Goal: Communication & Community: Answer question/provide support

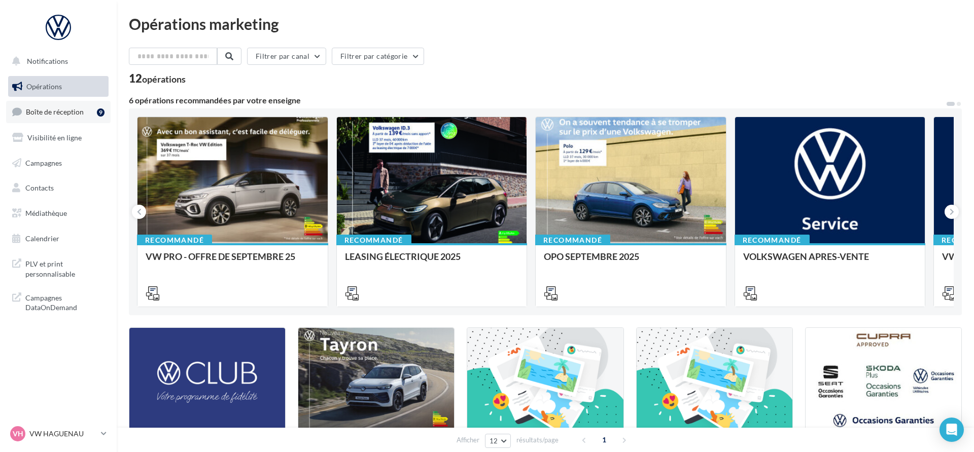
click at [94, 113] on link "Boîte de réception 9" at bounding box center [58, 112] width 104 height 22
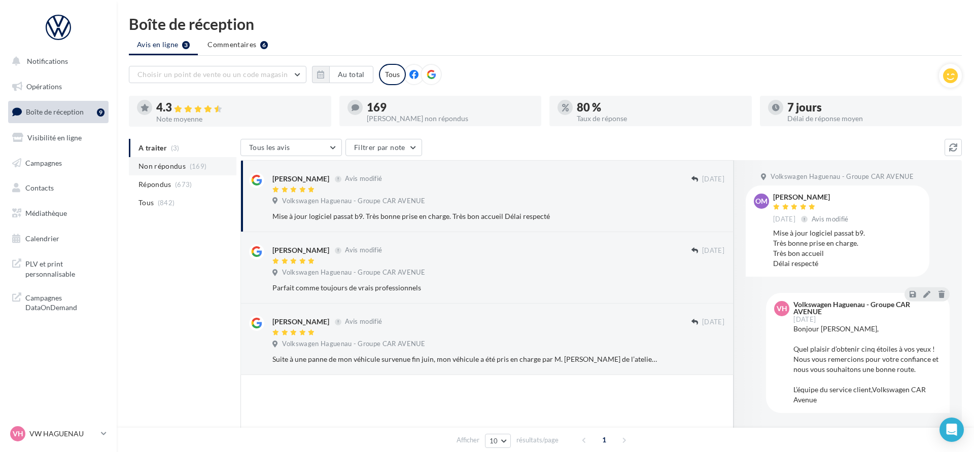
click at [155, 161] on span "Non répondus" at bounding box center [161, 166] width 47 height 10
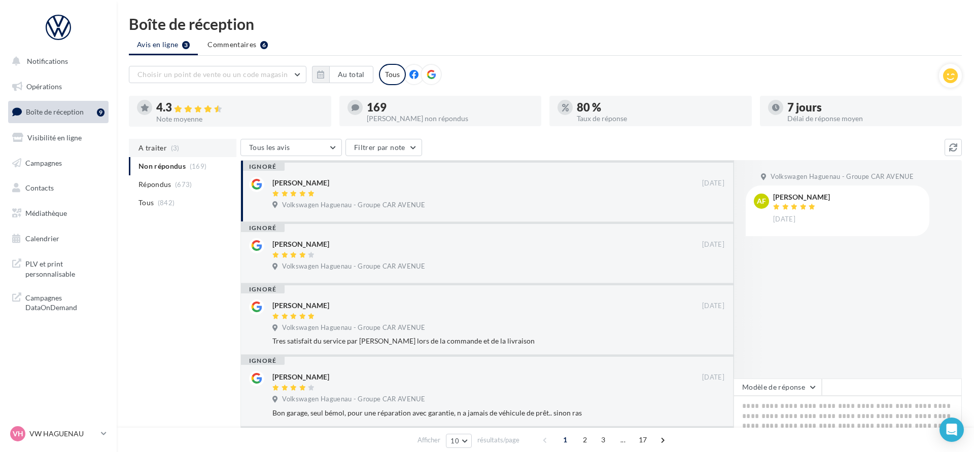
click at [157, 152] on span "A traiter" at bounding box center [152, 148] width 28 height 10
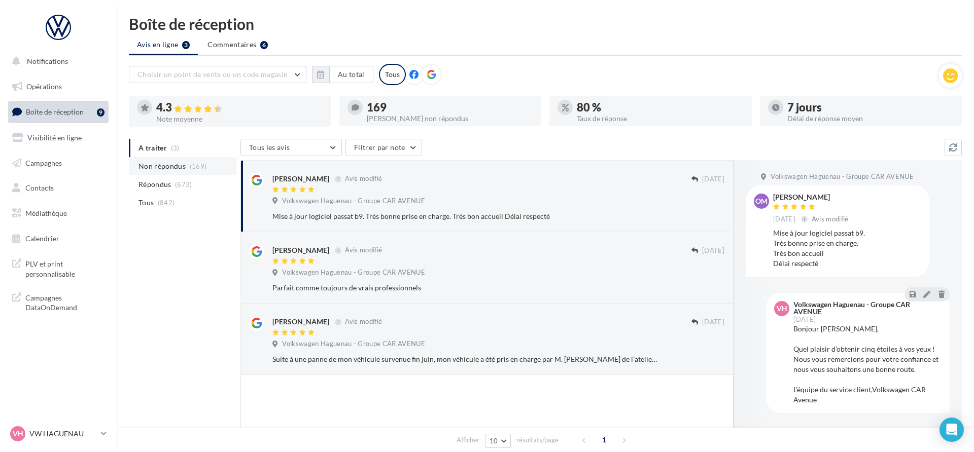
click at [155, 173] on li "Non répondus (169)" at bounding box center [183, 166] width 108 height 18
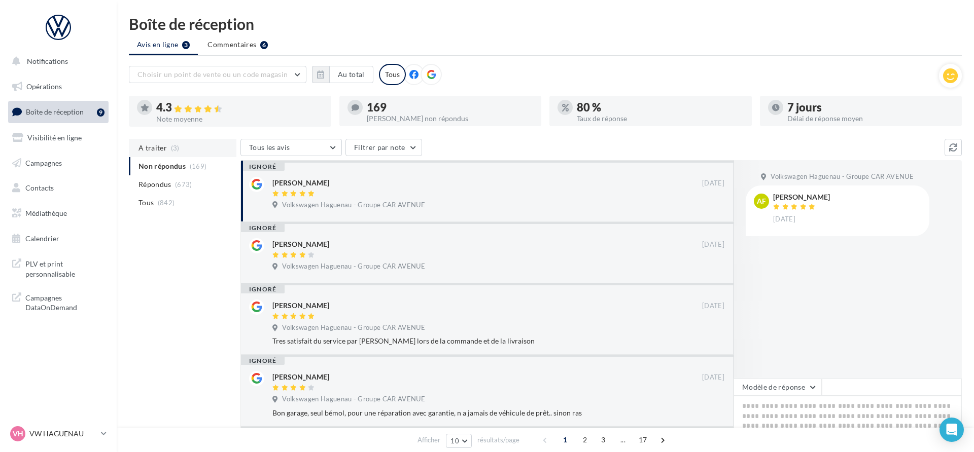
click at [160, 149] on span "A traiter" at bounding box center [152, 148] width 28 height 10
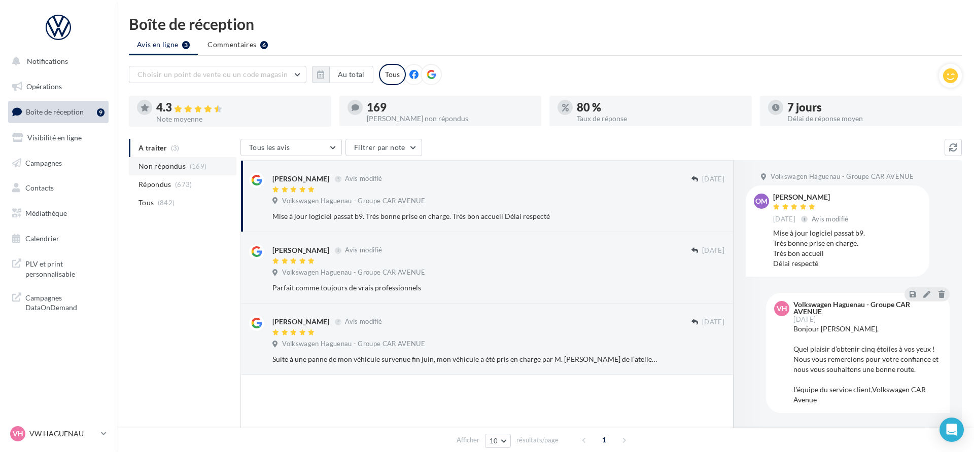
click at [158, 164] on span "Non répondus" at bounding box center [161, 166] width 47 height 10
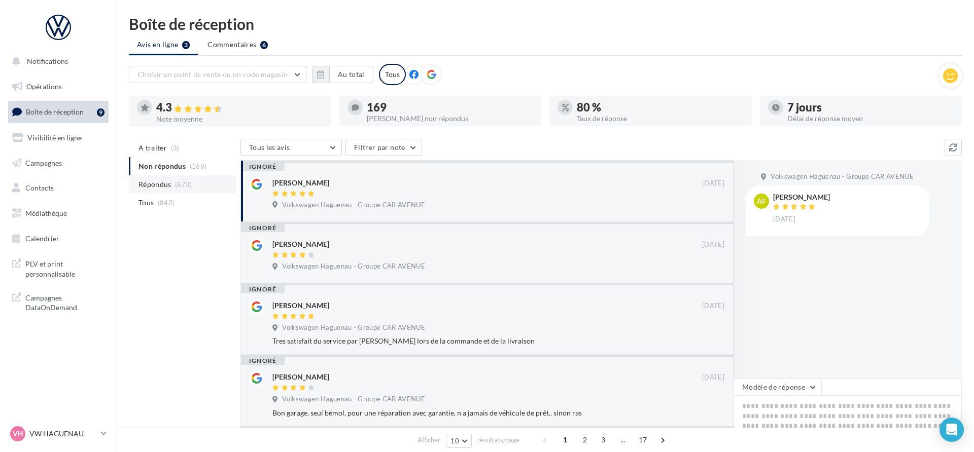
click at [156, 180] on span "Répondus" at bounding box center [154, 185] width 33 height 10
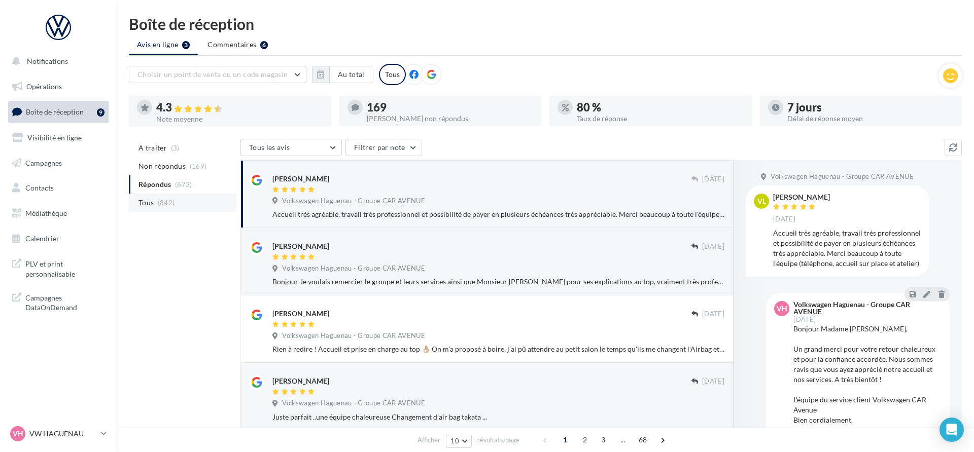
click at [156, 194] on li "Tous (842)" at bounding box center [183, 203] width 108 height 18
click at [197, 153] on li "A traiter (3)" at bounding box center [183, 148] width 108 height 18
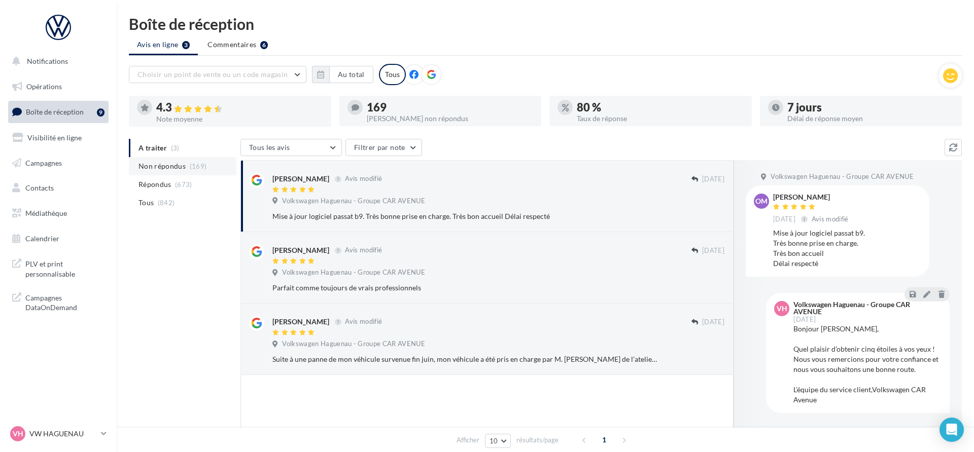
click at [172, 166] on span "Non répondus" at bounding box center [161, 166] width 47 height 10
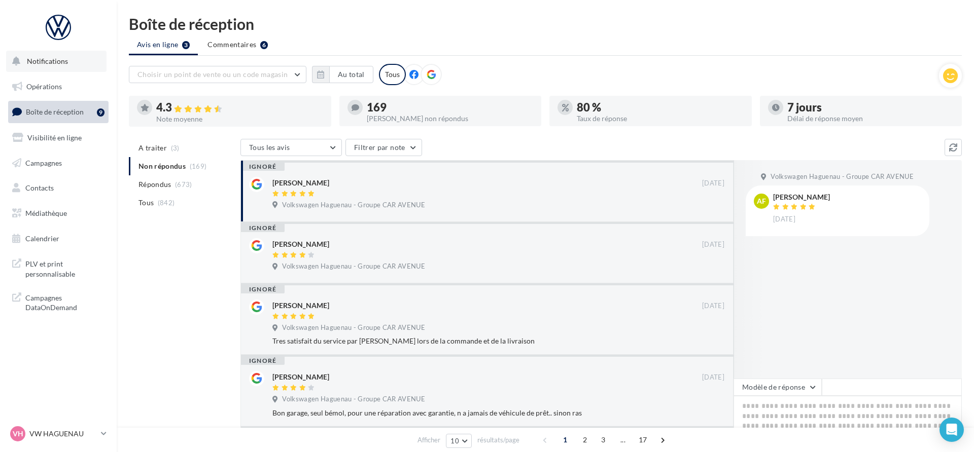
click at [70, 68] on button "Notifications" at bounding box center [56, 61] width 100 height 21
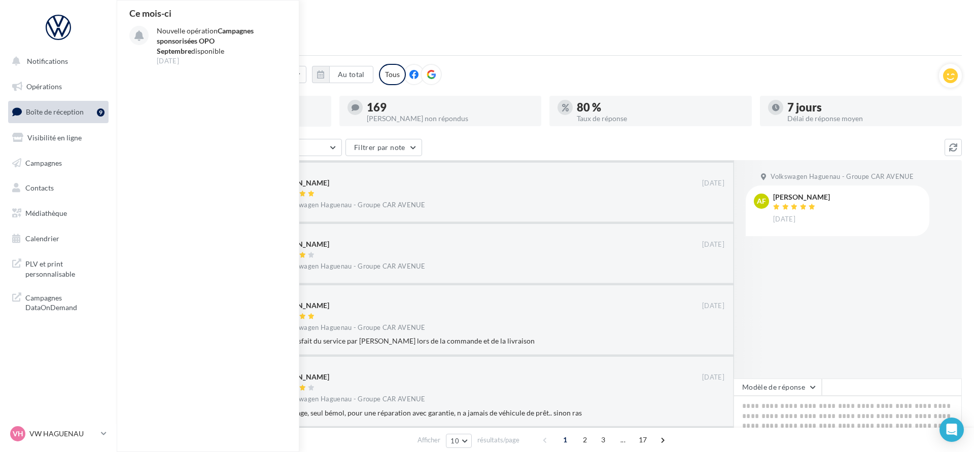
click at [349, 168] on div "ignoré [PERSON_NAME] [DATE] Volkswagen Haguenau - Groupe CAR AVENUE" at bounding box center [486, 191] width 493 height 62
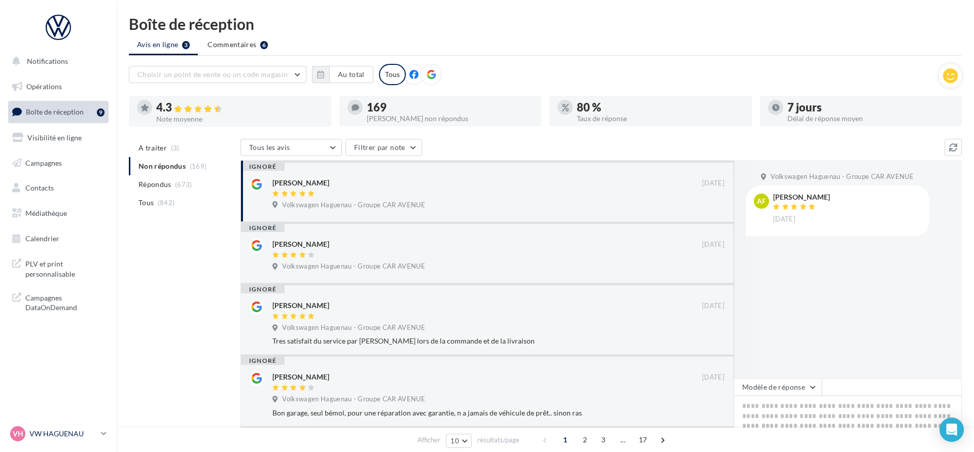
click at [75, 430] on p "VW HAGUENAU" at bounding box center [62, 434] width 67 height 10
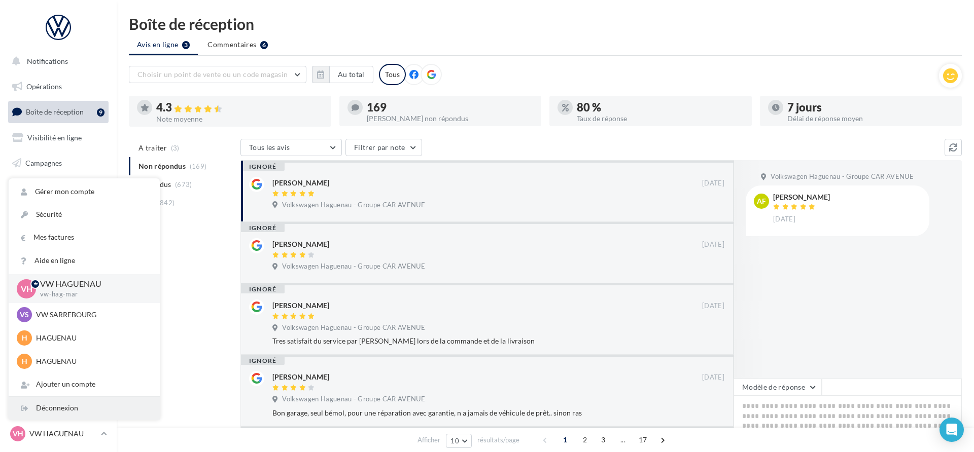
click at [85, 406] on div "Déconnexion" at bounding box center [84, 408] width 151 height 23
